Goal: Information Seeking & Learning: Learn about a topic

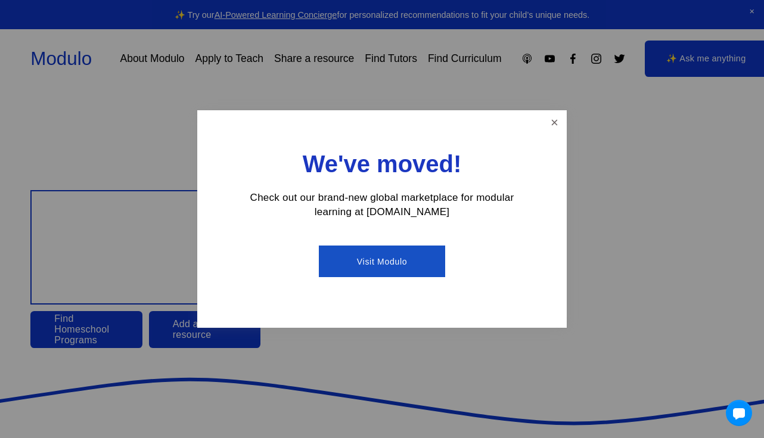
click at [136, 61] on div at bounding box center [382, 219] width 764 height 438
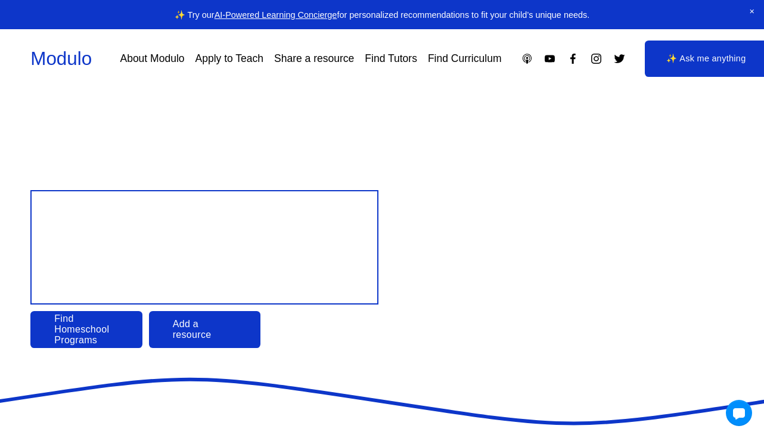
click at [159, 63] on link "About Modulo" at bounding box center [152, 58] width 64 height 21
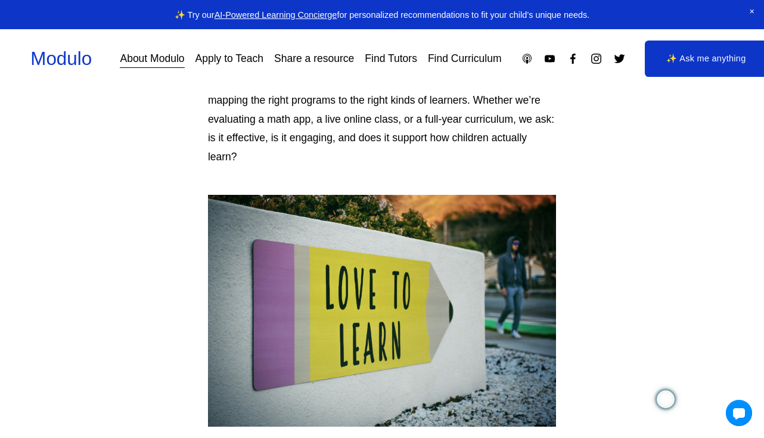
scroll to position [101, 0]
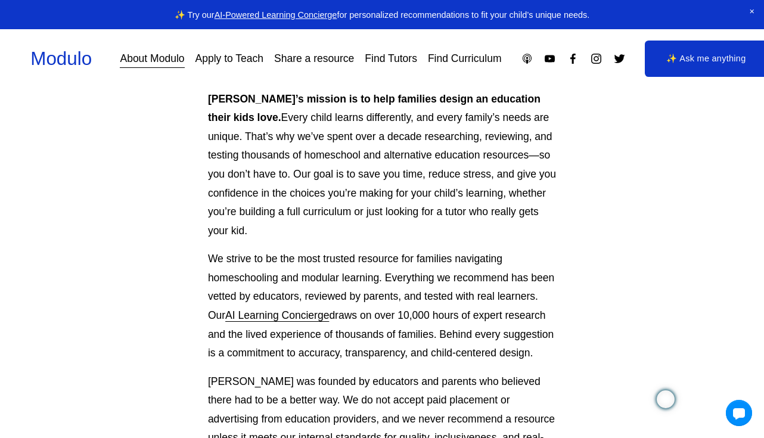
click at [232, 61] on link "Apply to Teach" at bounding box center [229, 58] width 69 height 21
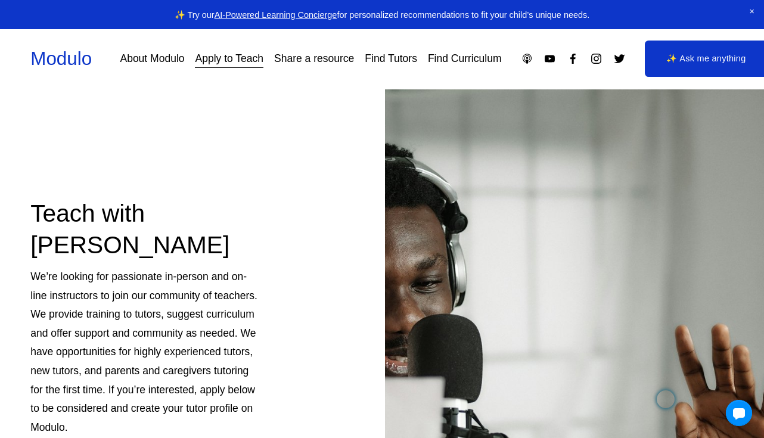
click at [49, 55] on link "Modulo" at bounding box center [60, 58] width 61 height 21
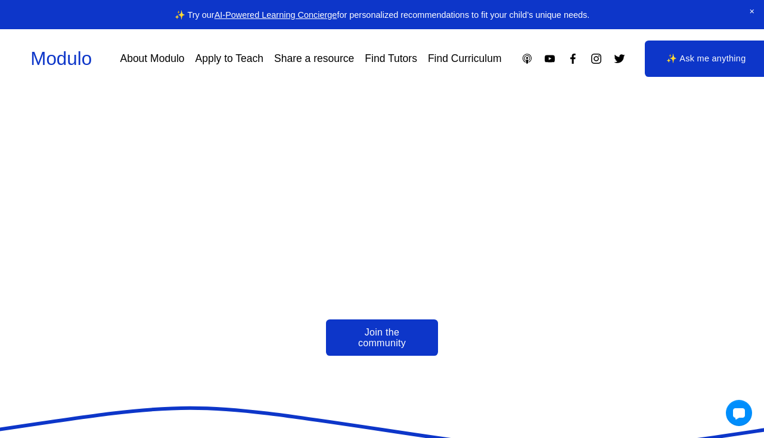
scroll to position [2150, 0]
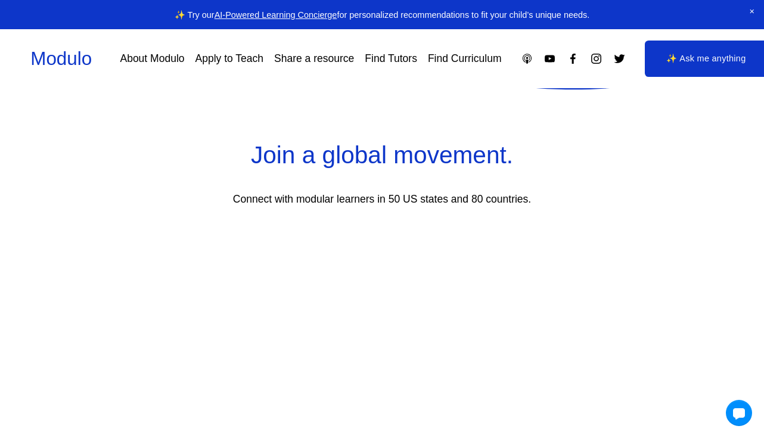
click at [384, 58] on link "Find Tutors" at bounding box center [391, 58] width 52 height 21
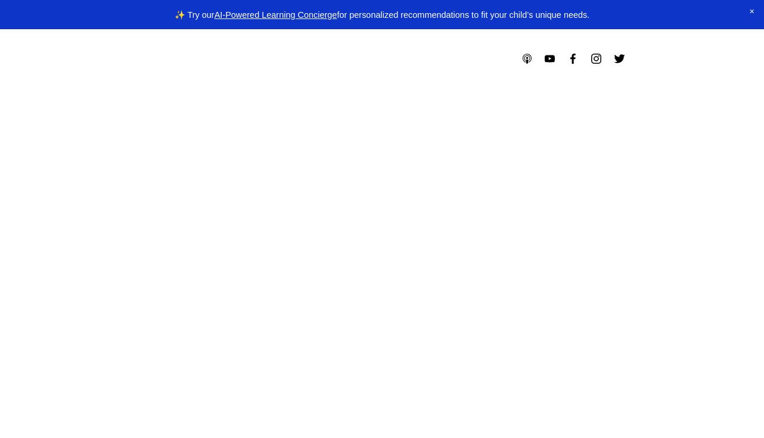
select select "**"
